Goal: Use online tool/utility

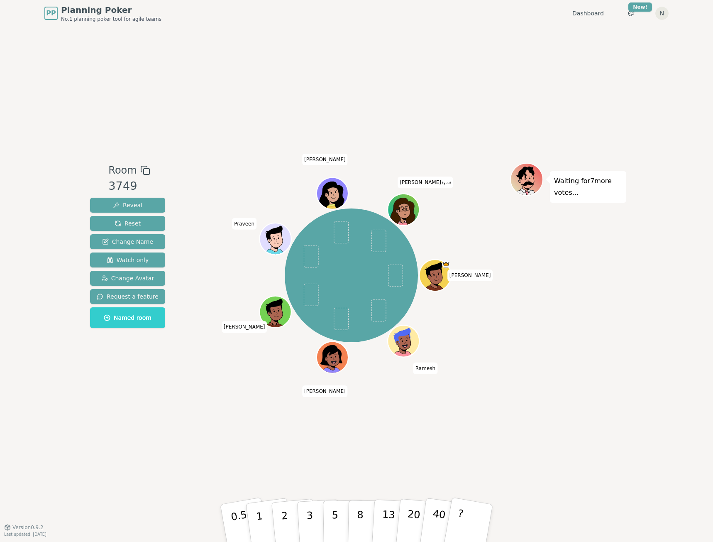
click at [549, 348] on div "Waiting for 7 more votes..." at bounding box center [568, 277] width 116 height 228
